Goal: Task Accomplishment & Management: Manage account settings

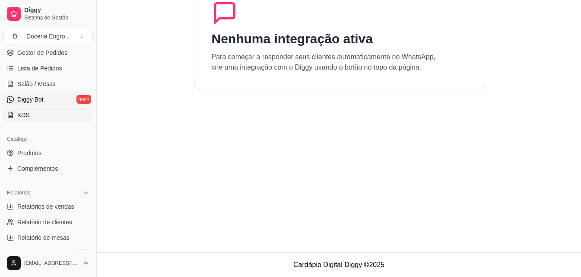
scroll to position [129, 0]
click at [38, 158] on span "Produtos" at bounding box center [29, 154] width 24 height 9
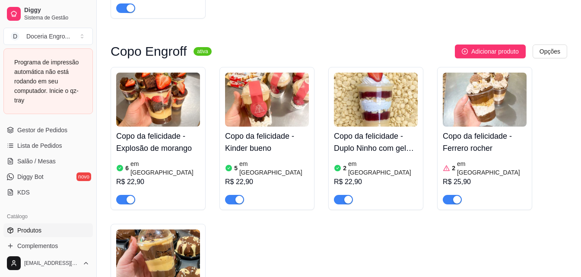
scroll to position [605, 0]
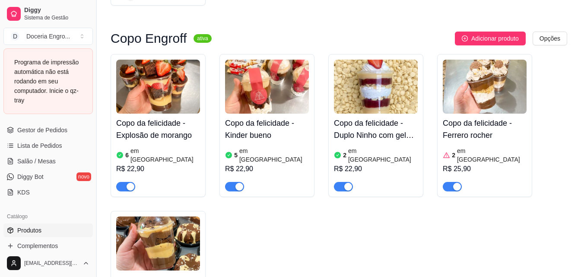
click at [474, 117] on h4 "Copo da felicidade - Ferrero rocher" at bounding box center [485, 129] width 84 height 24
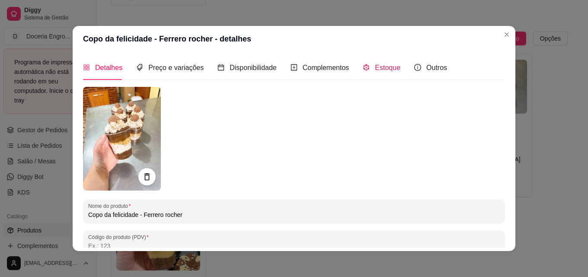
click at [366, 73] on div "Estoque" at bounding box center [382, 67] width 38 height 11
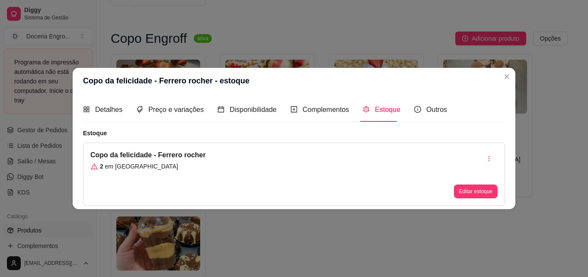
click at [472, 192] on button "Editar estoque" at bounding box center [476, 191] width 44 height 14
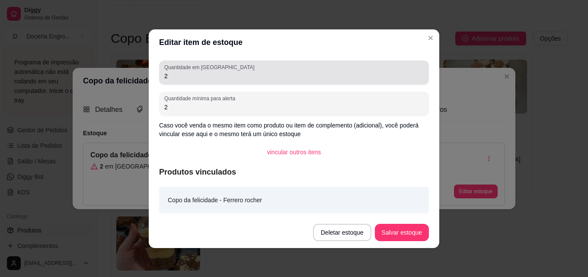
click at [265, 71] on div "2" at bounding box center [293, 72] width 259 height 17
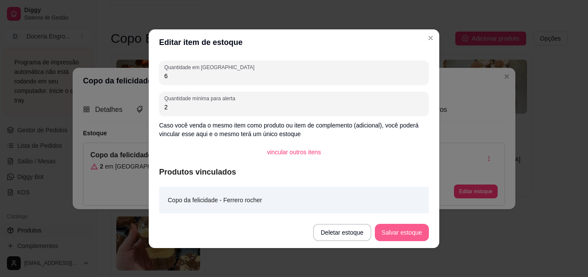
type input "6"
click at [413, 235] on button "Salvar estoque" at bounding box center [402, 232] width 54 height 17
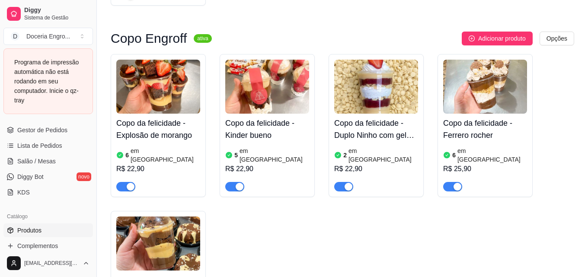
click at [509, 76] on img at bounding box center [485, 87] width 84 height 54
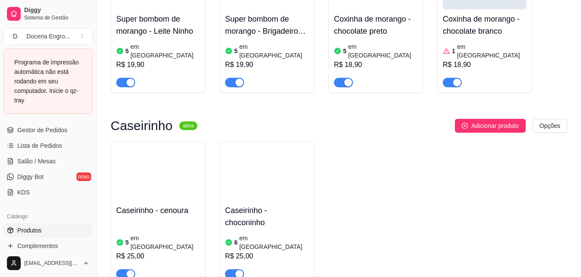
scroll to position [1253, 0]
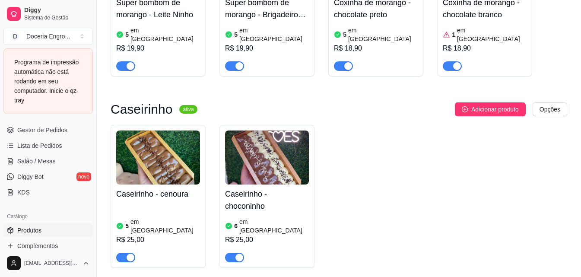
click at [251, 184] on div "Caseirinho - choconinho 6 em estoque R$ 25,00" at bounding box center [267, 223] width 84 height 78
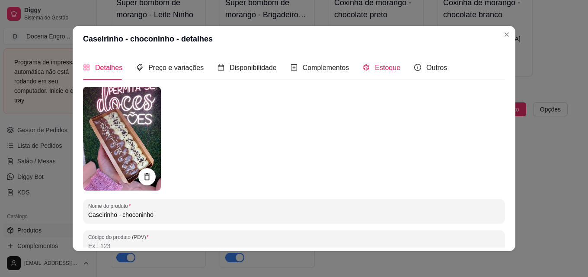
click at [367, 68] on div "Estoque" at bounding box center [382, 67] width 38 height 11
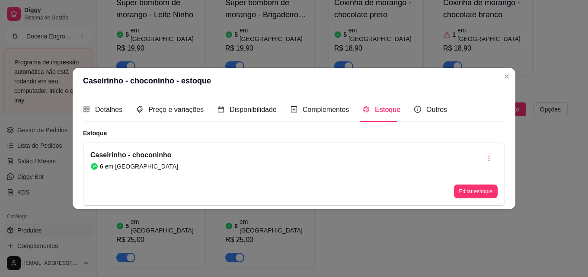
click at [472, 196] on button "Editar estoque" at bounding box center [476, 191] width 44 height 14
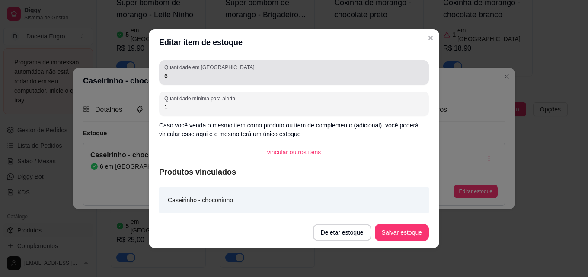
drag, startPoint x: 227, startPoint y: 83, endPoint x: 178, endPoint y: 85, distance: 48.4
click at [179, 86] on div "Quantidade em estoque 6 Quantidade mínima para alerta 1 Caso você venda o mesmo…" at bounding box center [294, 136] width 290 height 162
click at [164, 78] on input "6" at bounding box center [293, 76] width 259 height 9
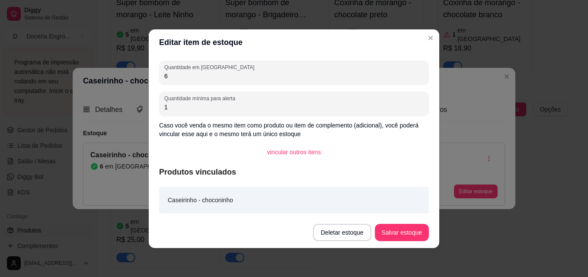
click at [175, 79] on input "6" at bounding box center [293, 76] width 259 height 9
type input "4"
click at [402, 231] on button "Salvar estoque" at bounding box center [401, 232] width 53 height 17
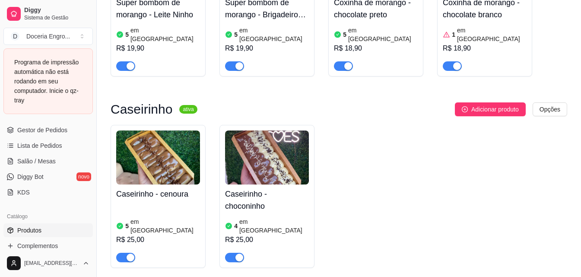
click at [162, 188] on h4 "Caseirinho - cenoura" at bounding box center [158, 194] width 84 height 12
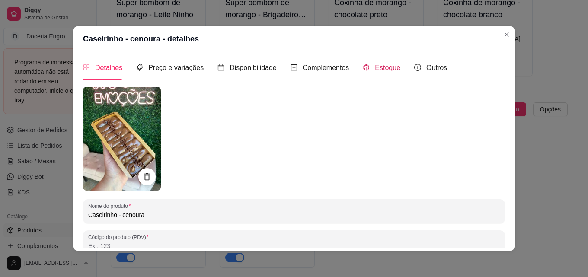
click at [381, 71] on span "Estoque" at bounding box center [387, 67] width 25 height 7
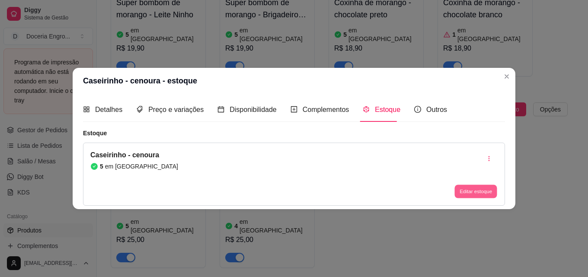
click at [464, 188] on button "Editar estoque" at bounding box center [475, 191] width 42 height 13
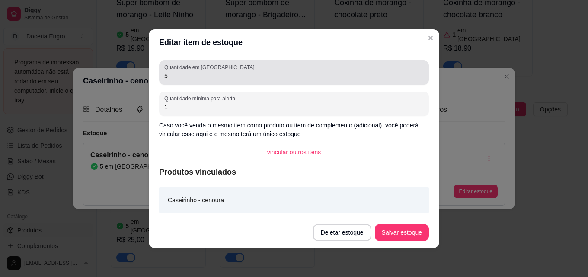
click at [197, 83] on div "Quantidade em estoque 5" at bounding box center [294, 72] width 270 height 24
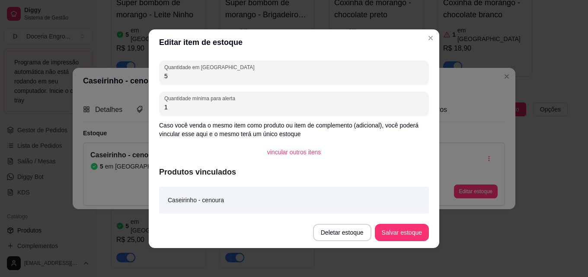
click at [197, 80] on div "5" at bounding box center [293, 72] width 259 height 17
type input "4"
click at [409, 228] on button "Salvar estoque" at bounding box center [401, 232] width 53 height 17
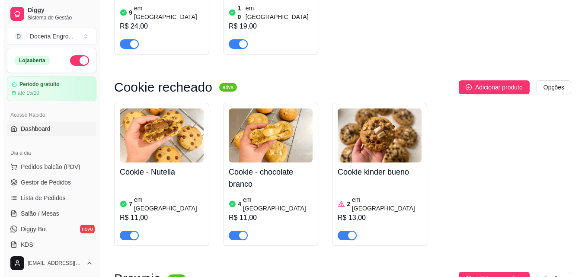
scroll to position [0, 0]
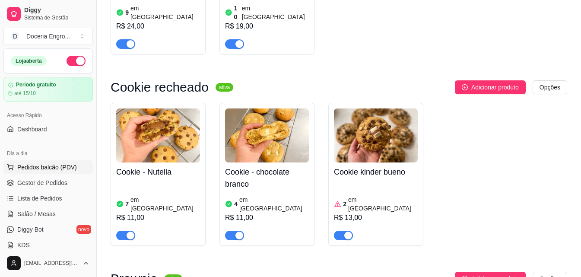
click at [46, 169] on span "Pedidos balcão (PDV)" at bounding box center [47, 167] width 60 height 9
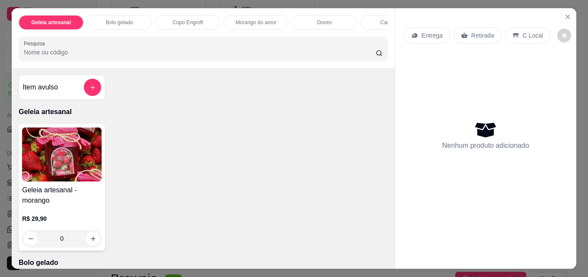
click at [111, 20] on p "Bolo gelado" at bounding box center [119, 22] width 27 height 7
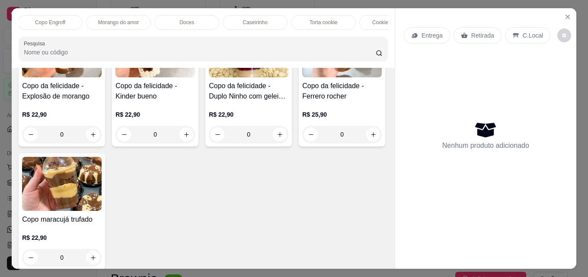
scroll to position [0, 138]
click at [19, 34] on div "Geleia artesanal Bolo gelado Copo Engroff Morango do amor Doces Caseirinho Tort…" at bounding box center [203, 38] width 383 height 60
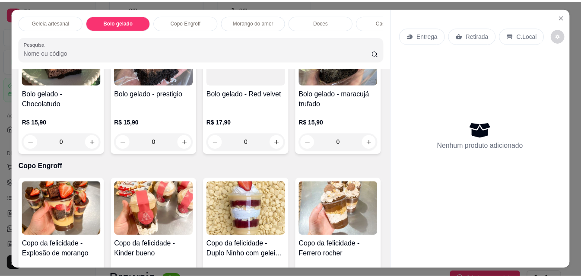
scroll to position [233, 0]
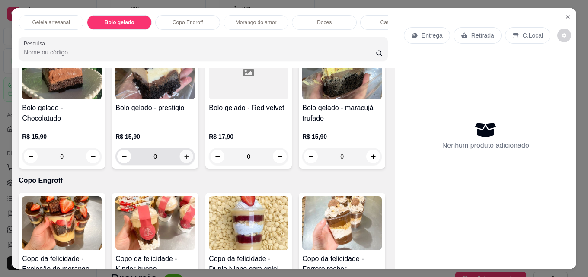
click at [187, 163] on button "increase-product-quantity" at bounding box center [186, 156] width 13 height 13
type input "1"
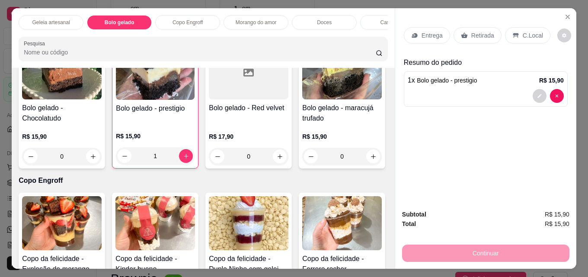
click at [471, 34] on p "Retirada" at bounding box center [482, 35] width 23 height 9
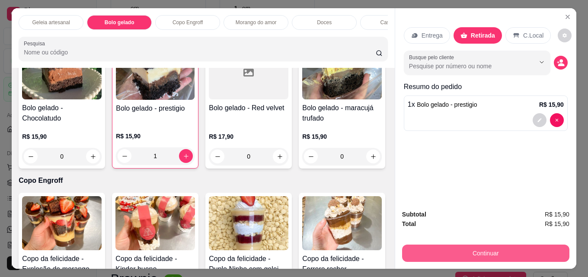
click at [491, 252] on button "Continuar" at bounding box center [485, 253] width 167 height 17
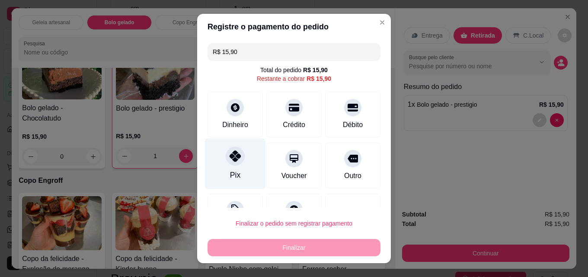
click at [239, 166] on div "Pix" at bounding box center [235, 164] width 61 height 51
type input "R$ 0,00"
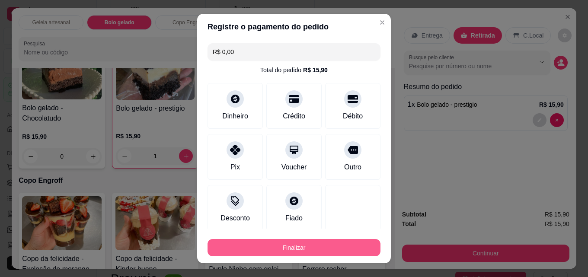
click at [291, 248] on button "Finalizar" at bounding box center [293, 247] width 173 height 17
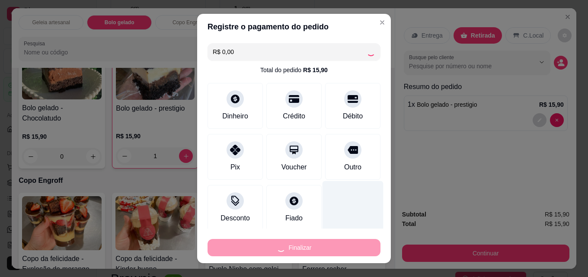
type input "0"
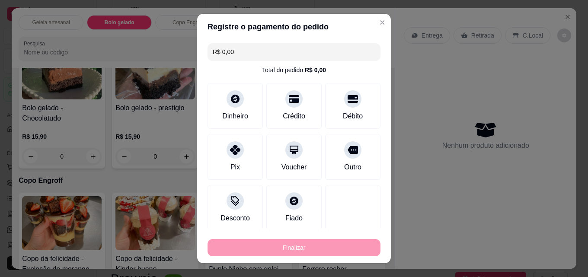
type input "-R$ 15,90"
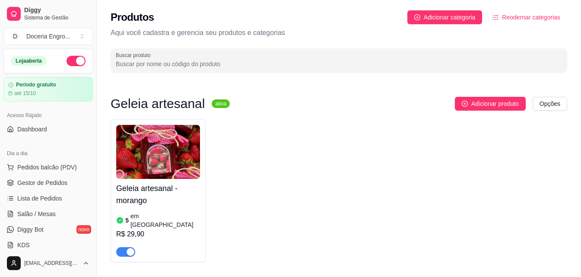
click at [177, 65] on input "Buscar produto" at bounding box center [339, 64] width 446 height 9
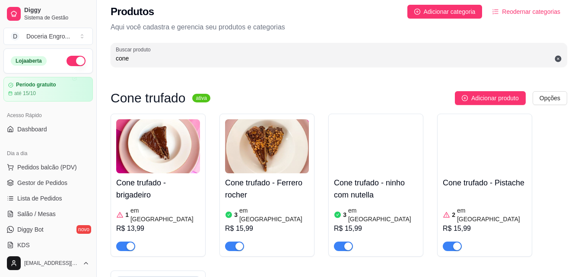
scroll to position [43, 0]
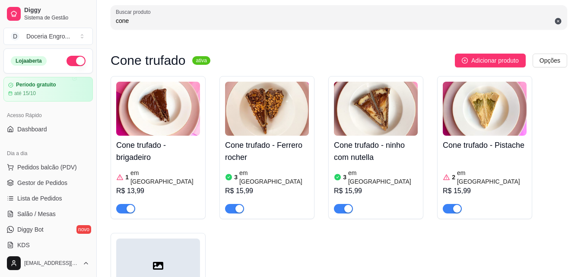
type input "cone"
click at [146, 147] on h4 "Cone trufado - brigadeiro" at bounding box center [158, 151] width 84 height 24
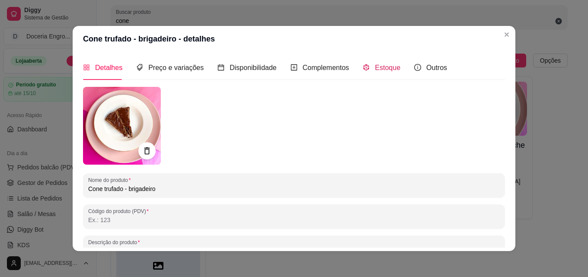
click at [375, 68] on span "Estoque" at bounding box center [387, 67] width 25 height 7
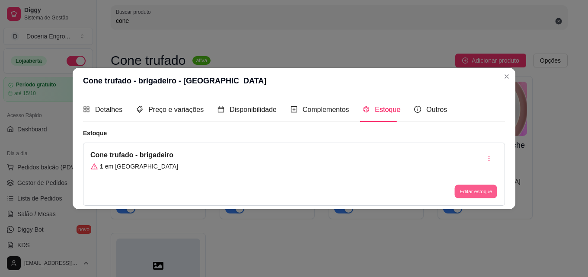
click at [479, 190] on button "Editar estoque" at bounding box center [475, 191] width 42 height 13
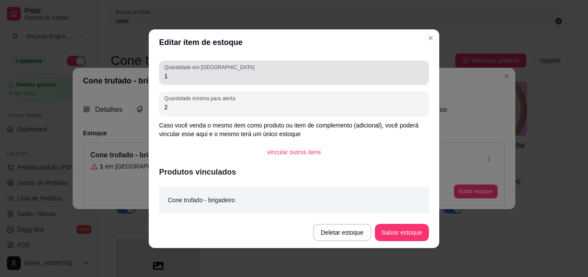
click at [215, 74] on input "1" at bounding box center [293, 76] width 259 height 9
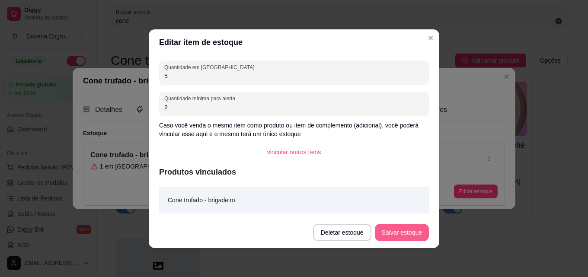
type input "5"
click at [401, 229] on button "Salvar estoque" at bounding box center [402, 232] width 54 height 17
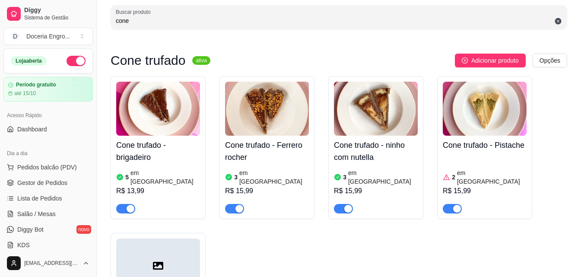
click at [496, 143] on h4 "Cone trufado - Pistache" at bounding box center [485, 145] width 84 height 12
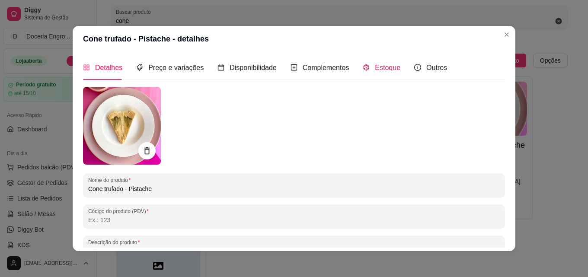
click at [368, 70] on div "Estoque" at bounding box center [382, 67] width 38 height 11
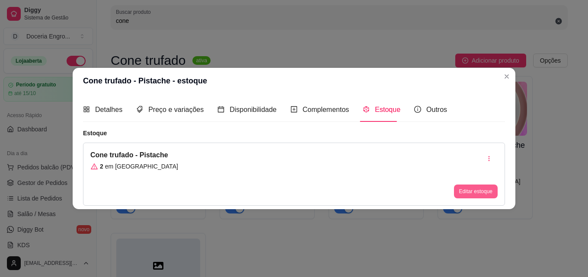
click at [484, 185] on button "Editar estoque" at bounding box center [476, 191] width 44 height 14
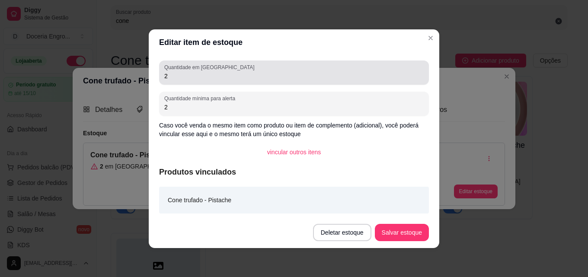
click at [330, 83] on div "Quantidade em estoque 2" at bounding box center [294, 72] width 270 height 24
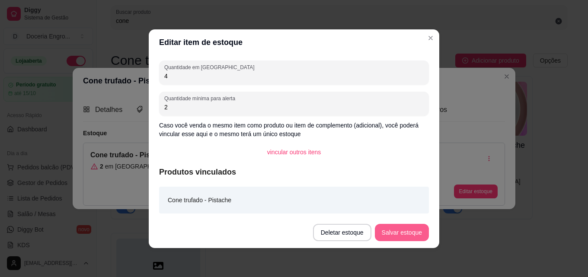
type input "4"
click at [413, 226] on button "Salvar estoque" at bounding box center [401, 232] width 53 height 17
click at [411, 229] on button "Salvar estoque" at bounding box center [402, 232] width 54 height 17
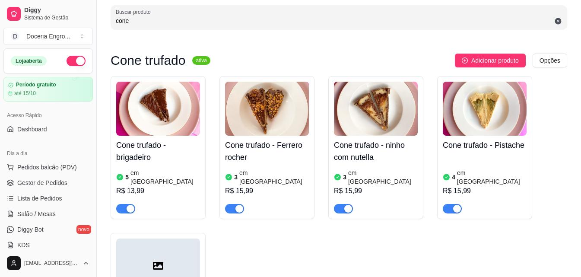
click at [391, 140] on h4 "Cone trufado - ninho com nutella" at bounding box center [376, 151] width 84 height 24
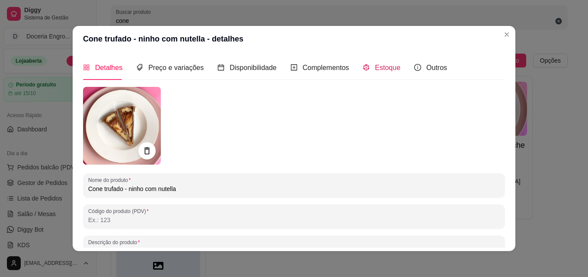
click at [375, 71] on span "Estoque" at bounding box center [387, 67] width 25 height 7
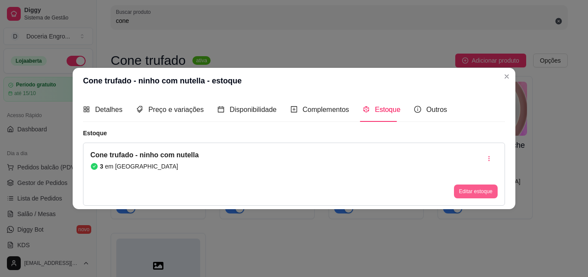
click at [487, 184] on div "Editar estoque" at bounding box center [476, 174] width 44 height 48
click at [487, 189] on button "Editar estoque" at bounding box center [476, 191] width 44 height 14
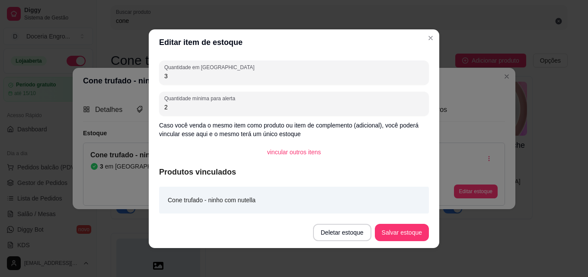
click at [280, 79] on input "3" at bounding box center [293, 76] width 259 height 9
type input "4"
click at [411, 234] on button "Salvar estoque" at bounding box center [402, 232] width 54 height 17
click at [411, 234] on button "Salvar estoque" at bounding box center [401, 232] width 53 height 17
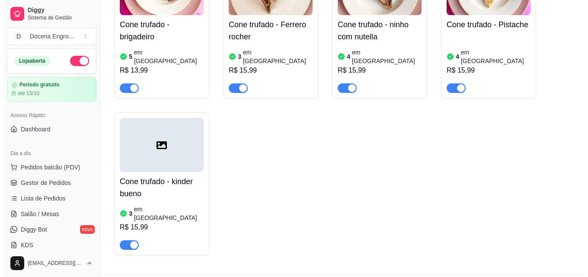
scroll to position [169, 0]
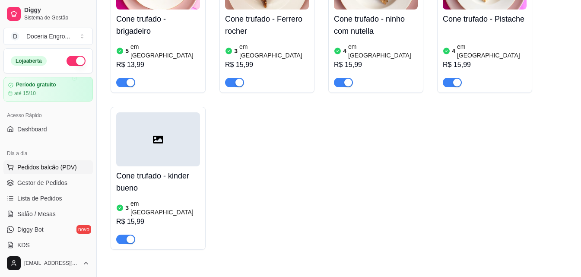
click at [58, 166] on span "Pedidos balcão (PDV)" at bounding box center [47, 167] width 60 height 9
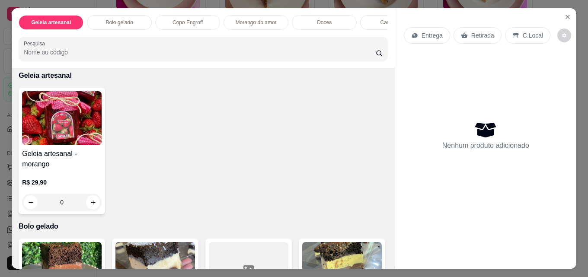
scroll to position [43, 0]
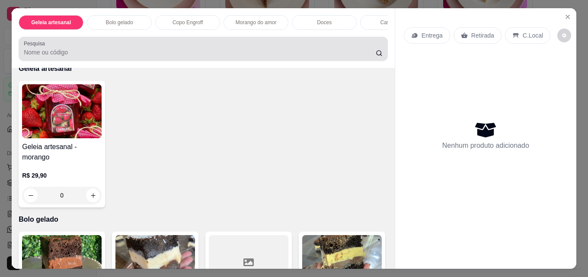
click at [95, 55] on input "Pesquisa" at bounding box center [200, 52] width 352 height 9
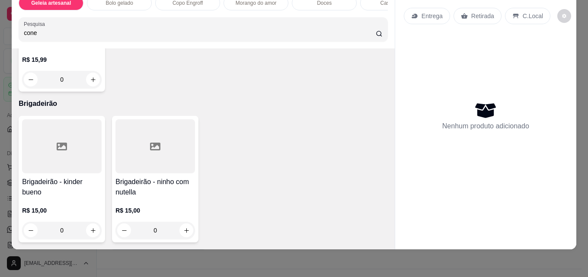
scroll to position [2272, 0]
type input "cone"
type input "1"
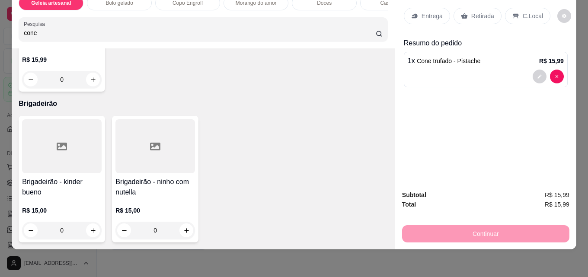
scroll to position [2434, 0]
click at [183, 227] on icon "increase-product-quantity" at bounding box center [186, 230] width 6 height 6
type input "1"
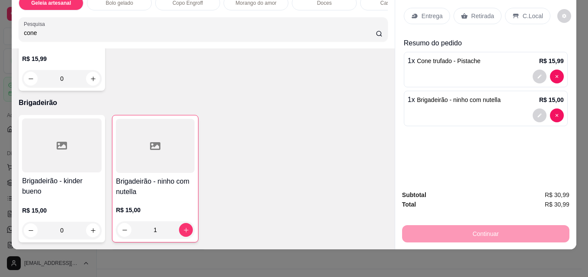
click at [478, 12] on p "Retirada" at bounding box center [482, 16] width 23 height 9
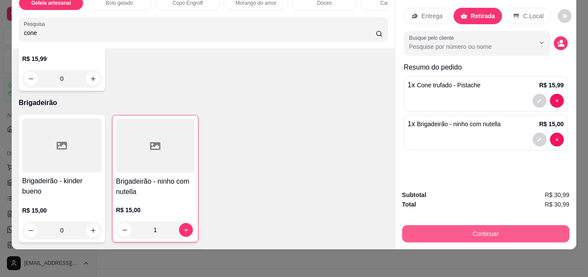
click at [487, 230] on button "Continuar" at bounding box center [485, 233] width 167 height 17
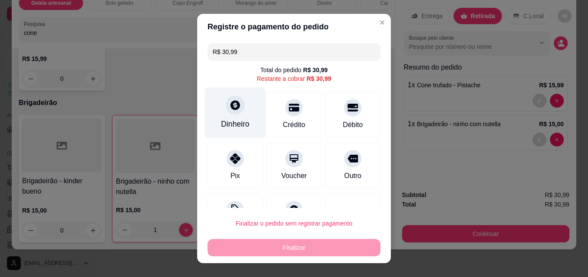
click at [229, 111] on div at bounding box center [235, 104] width 19 height 19
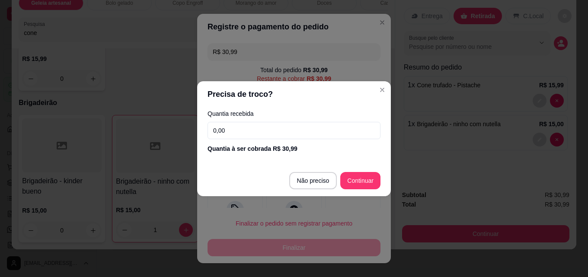
click at [274, 133] on input "0,00" at bounding box center [293, 130] width 173 height 17
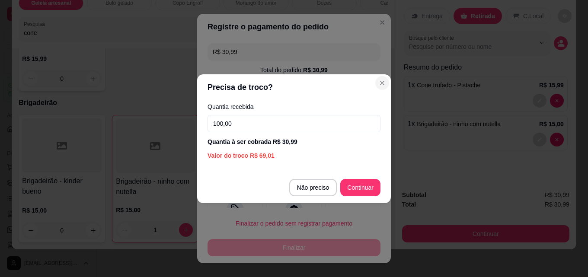
type input "100,00"
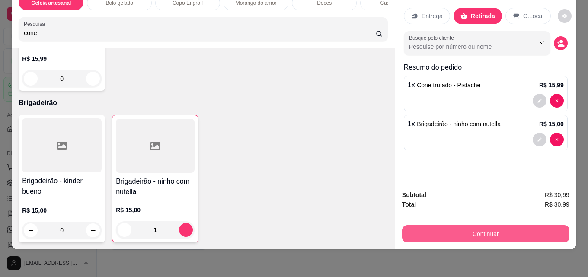
click at [474, 229] on button "Continuar" at bounding box center [485, 233] width 167 height 17
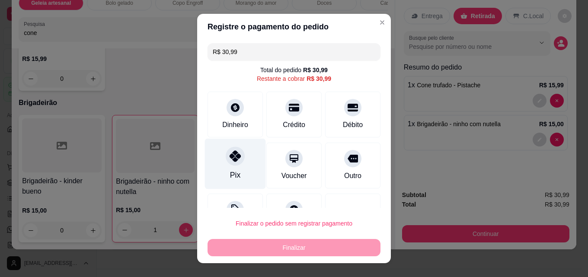
click at [221, 162] on div "Pix" at bounding box center [235, 164] width 61 height 51
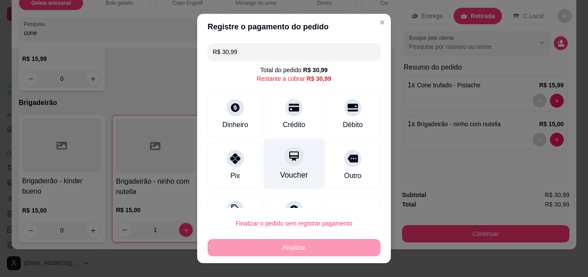
click at [226, 155] on div at bounding box center [234, 158] width 17 height 17
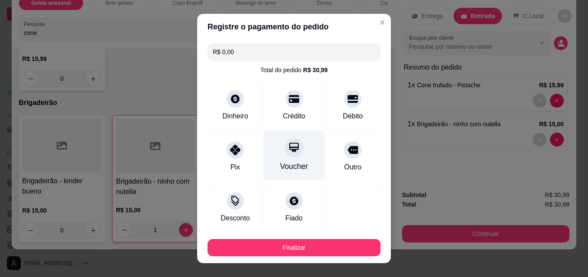
type input "R$ 0,00"
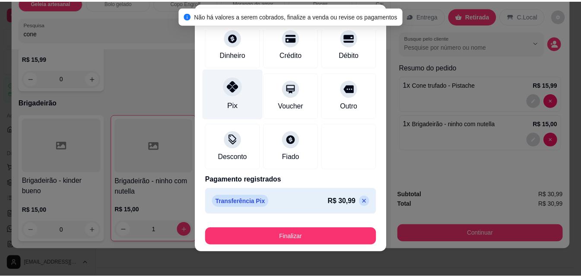
scroll to position [14, 0]
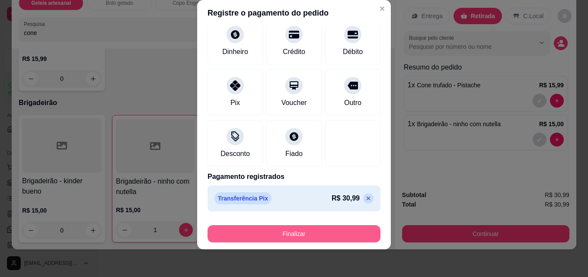
click at [245, 233] on button "Finalizar" at bounding box center [293, 233] width 173 height 17
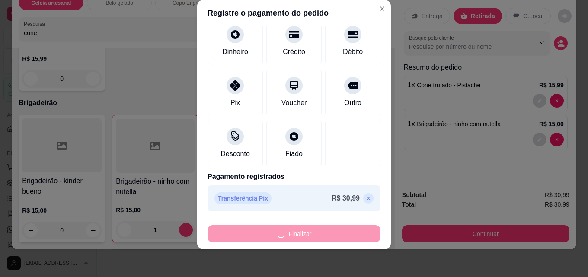
type input "0"
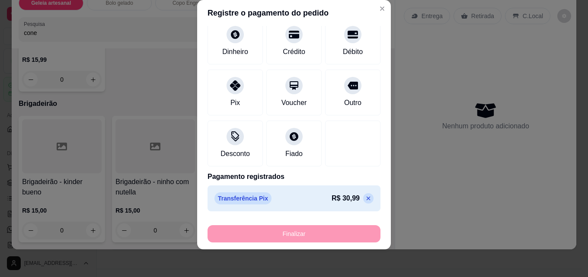
type input "-R$ 30,99"
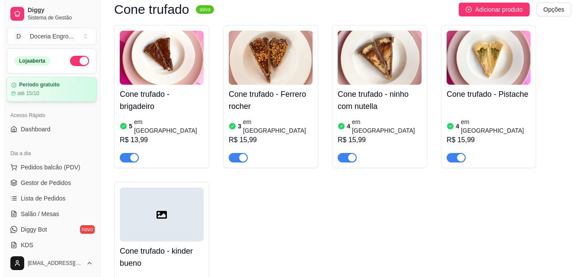
scroll to position [83, 0]
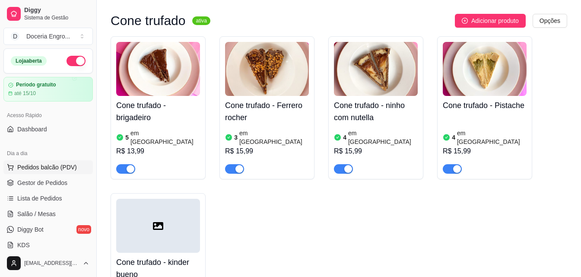
click at [52, 169] on span "Pedidos balcão (PDV)" at bounding box center [47, 167] width 60 height 9
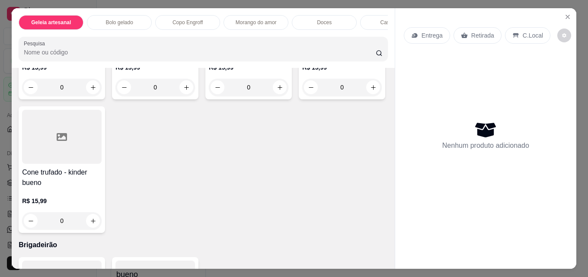
scroll to position [1772, 0]
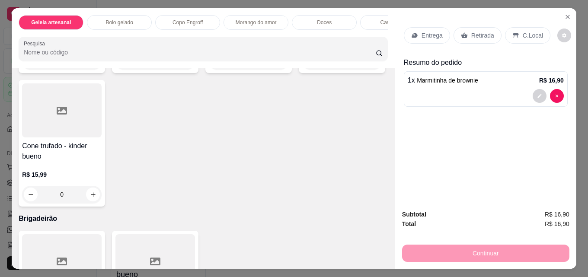
type input "2"
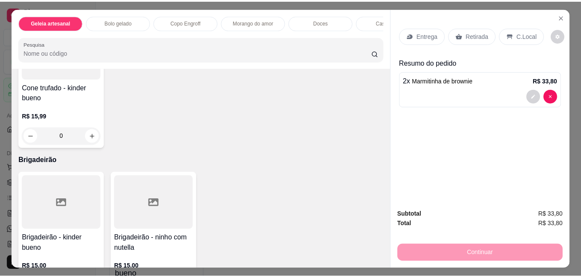
scroll to position [1901, 0]
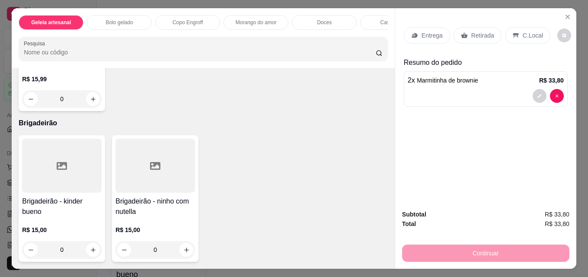
type input "1"
click at [469, 37] on div "Retirada" at bounding box center [477, 35] width 48 height 16
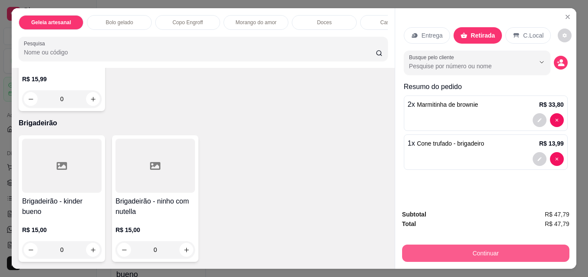
click at [484, 248] on button "Continuar" at bounding box center [485, 253] width 167 height 17
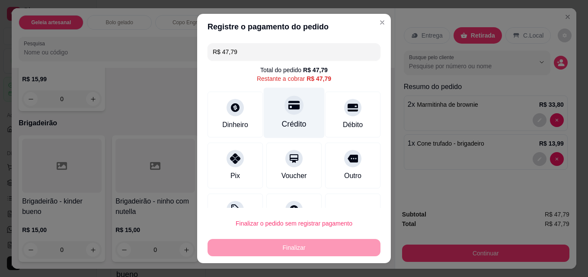
click at [293, 99] on div "Crédito" at bounding box center [294, 113] width 61 height 51
type input "R$ 0,00"
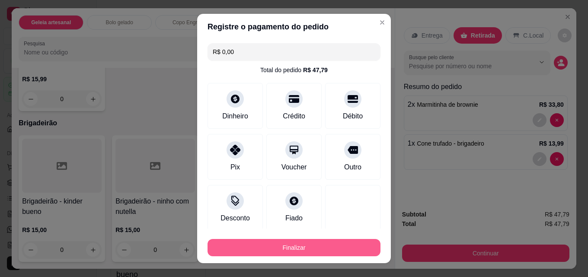
click at [282, 245] on button "Finalizar" at bounding box center [293, 247] width 173 height 17
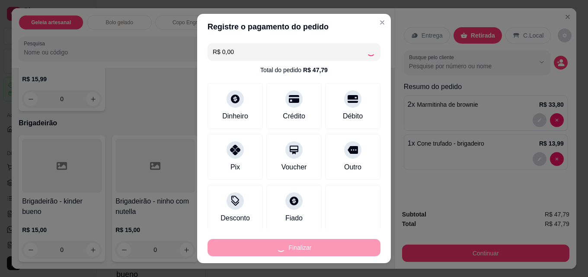
type input "0"
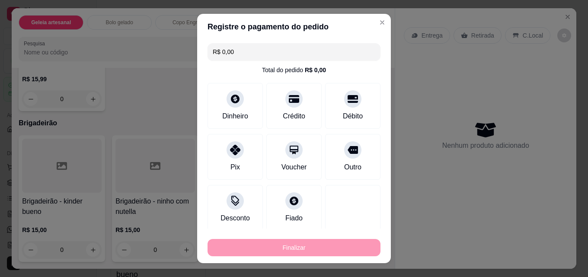
type input "-R$ 47,79"
